Goal: Task Accomplishment & Management: Manage account settings

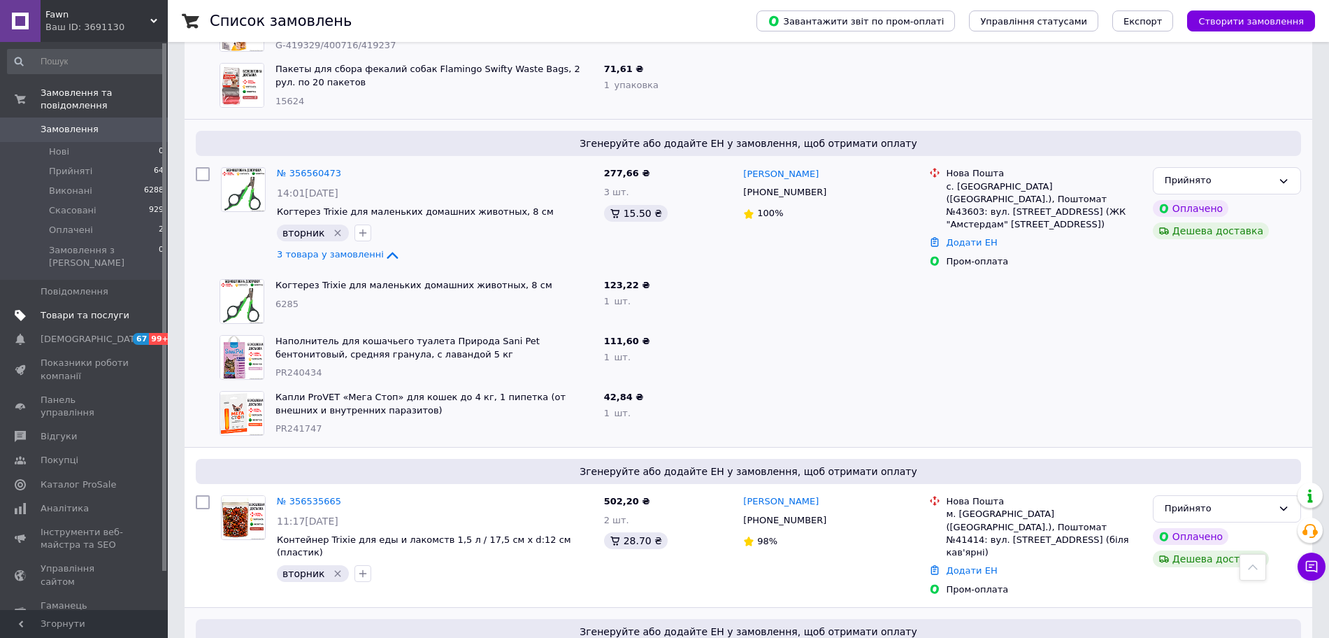
scroll to position [4648, 0]
click at [92, 309] on span "Товари та послуги" at bounding box center [85, 315] width 89 height 13
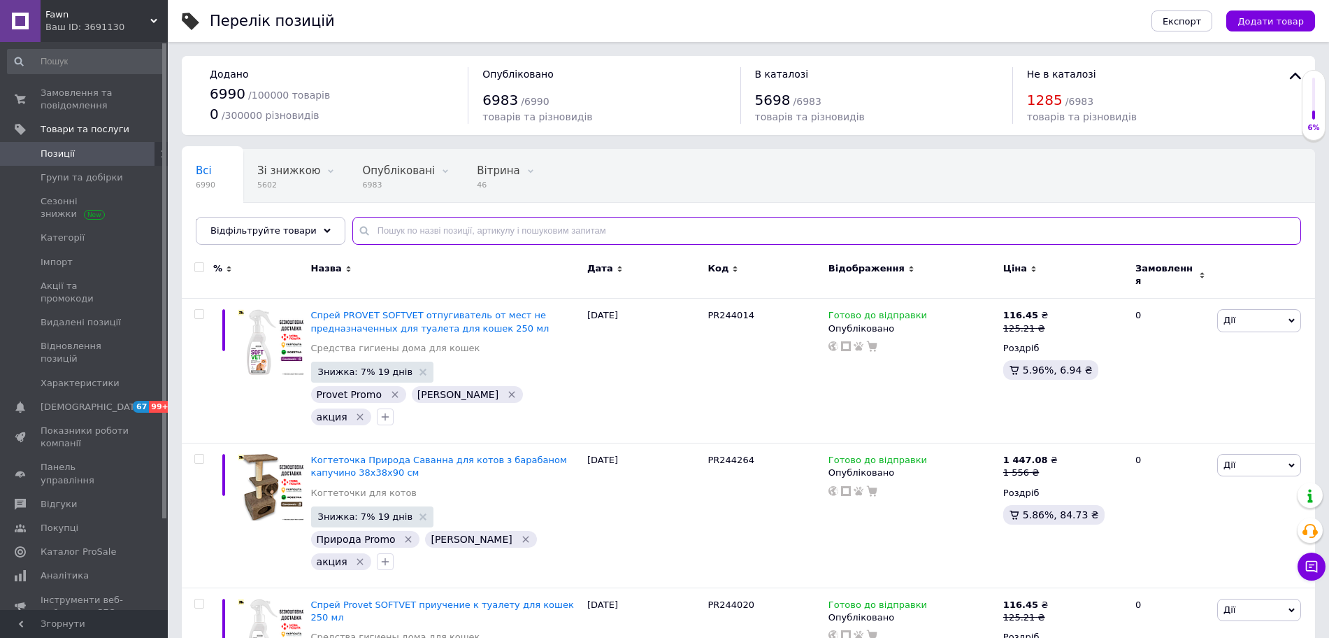
click at [422, 238] on input "text" at bounding box center [826, 231] width 949 height 28
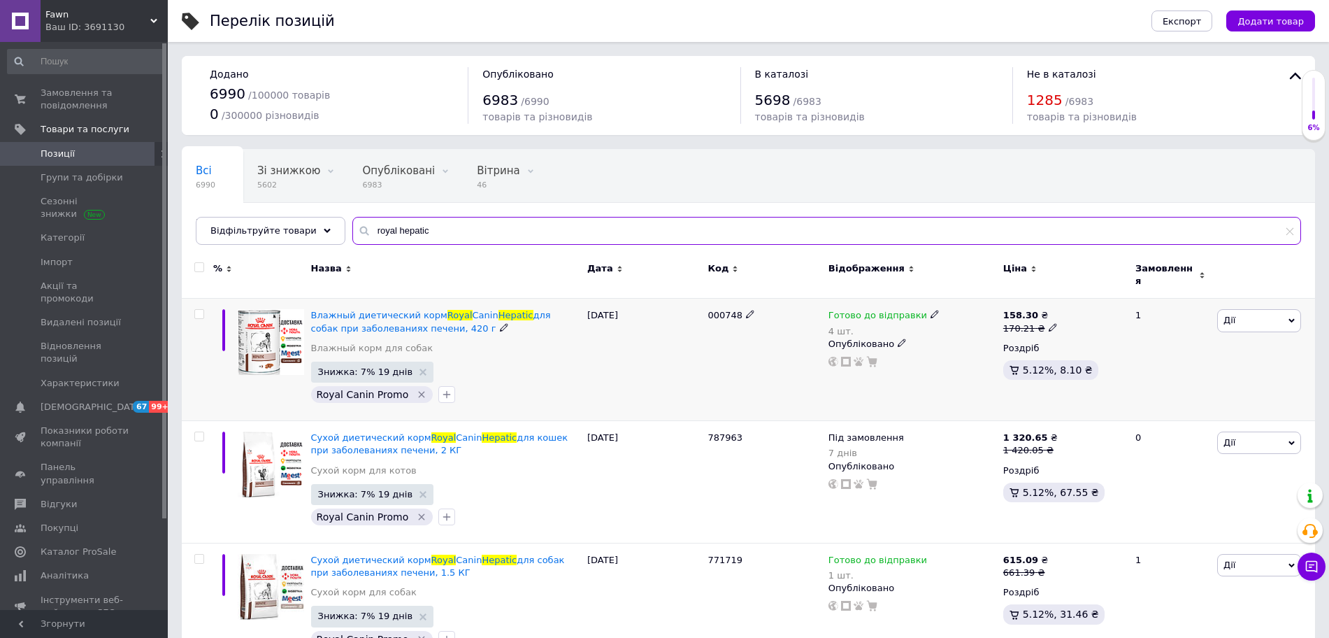
type input "royal hepatic"
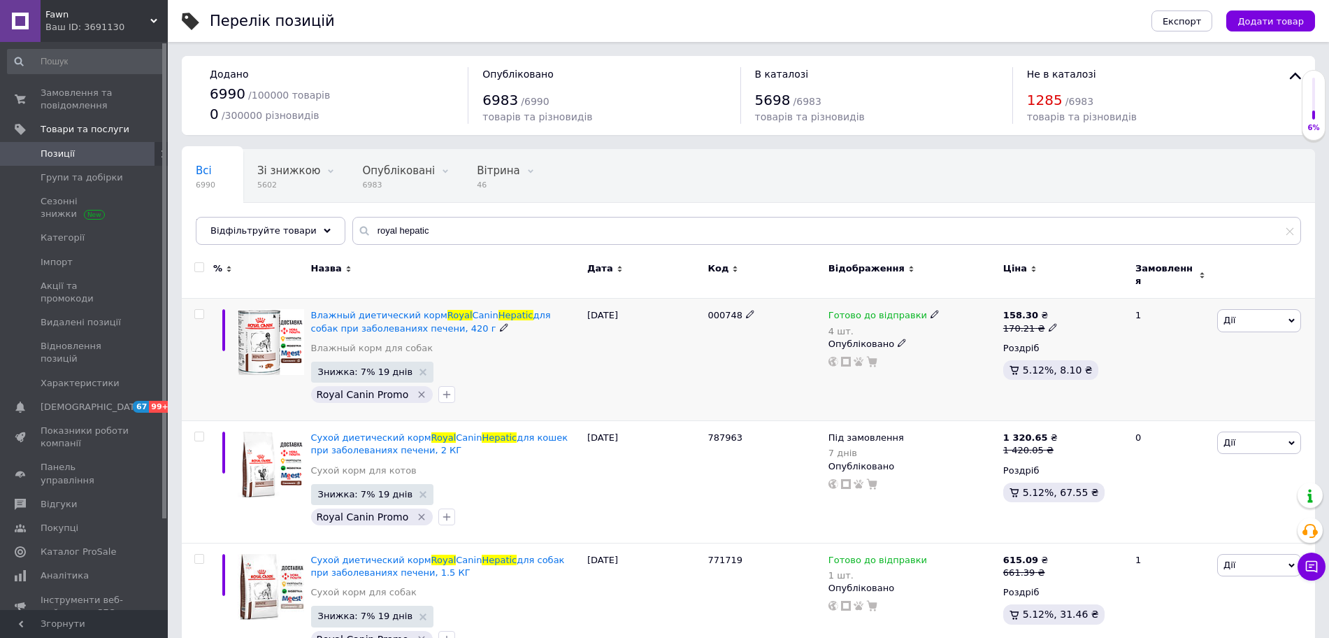
click at [931, 310] on icon at bounding box center [935, 314] width 8 height 8
click at [1102, 341] on div "Залишки" at bounding box center [1027, 347] width 175 height 13
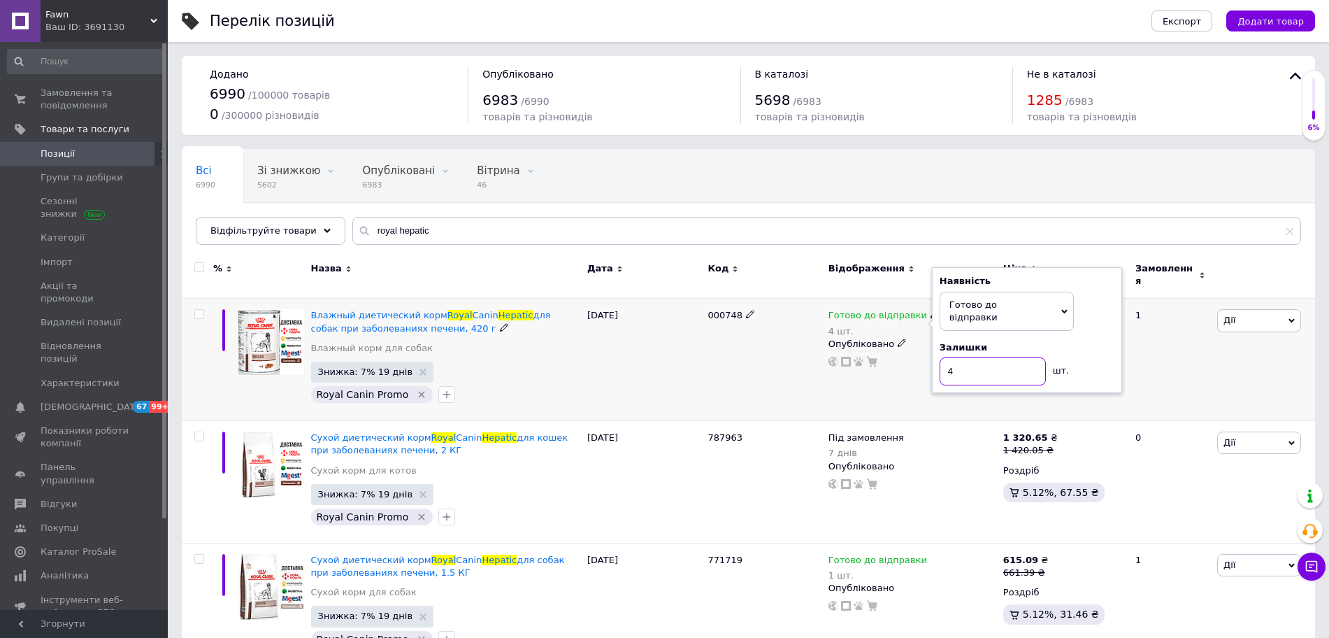
click at [914, 351] on div "Готово до відправки 4 шт. Наявність [PERSON_NAME] до відправки В наявності Нема…" at bounding box center [913, 338] width 168 height 58
type input "2"
